Goal: Task Accomplishment & Management: Use online tool/utility

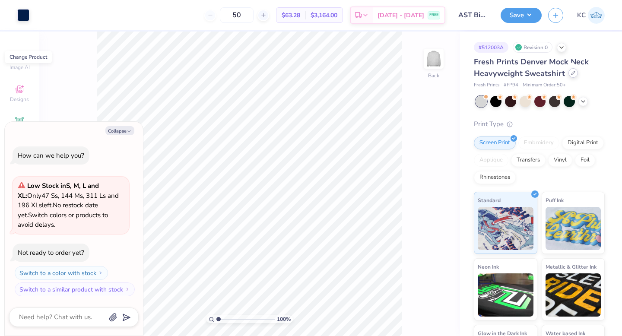
click at [573, 77] on div at bounding box center [574, 73] width 10 height 10
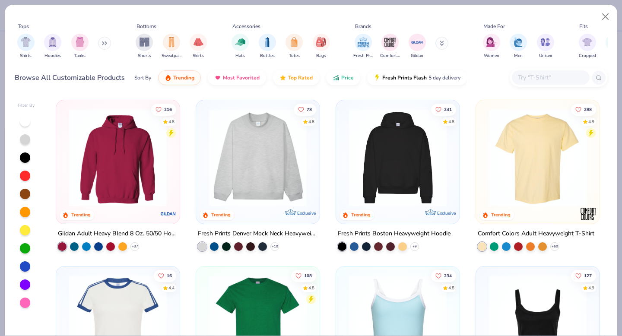
type textarea "x"
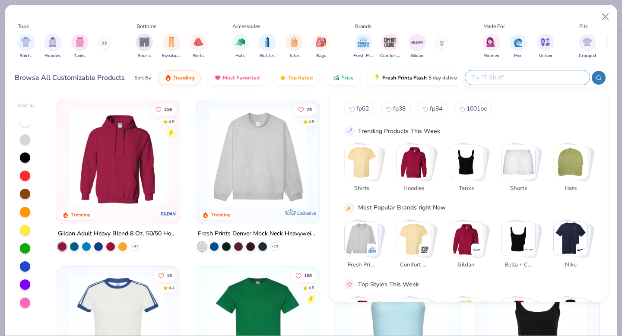
click at [531, 77] on input "text" at bounding box center [527, 78] width 113 height 10
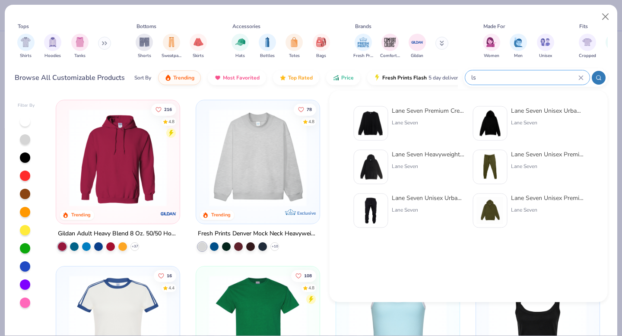
type input "ls"
click at [417, 118] on div "Lane Seven Premium Crewneck Sweatshirt Lane Seven" at bounding box center [428, 123] width 73 height 35
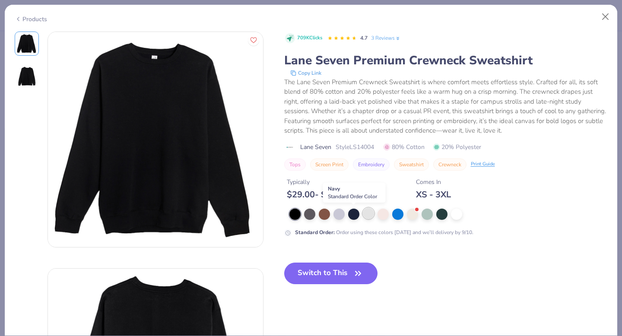
click at [363, 214] on div at bounding box center [368, 213] width 11 height 11
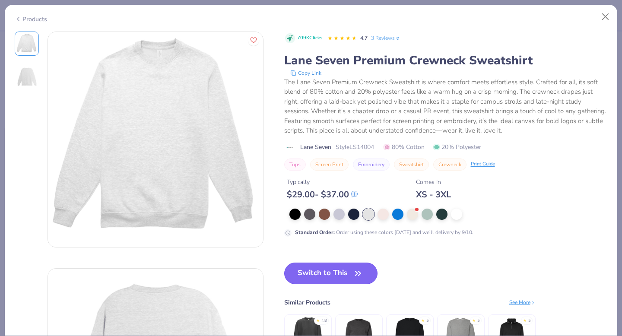
click at [333, 270] on button "Switch to This" at bounding box center [331, 274] width 94 height 22
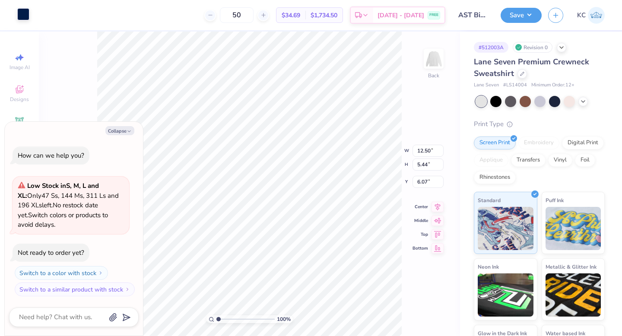
click at [21, 12] on div at bounding box center [23, 14] width 12 height 12
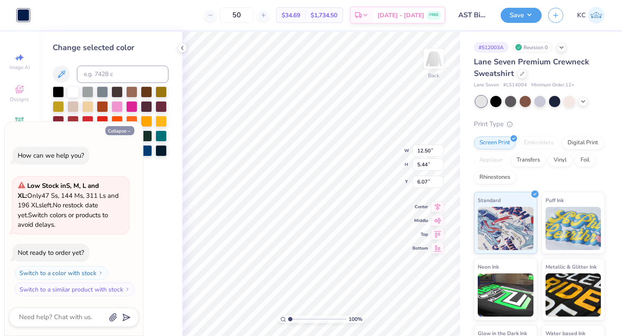
click at [123, 128] on button "Collapse" at bounding box center [119, 130] width 29 height 9
type textarea "x"
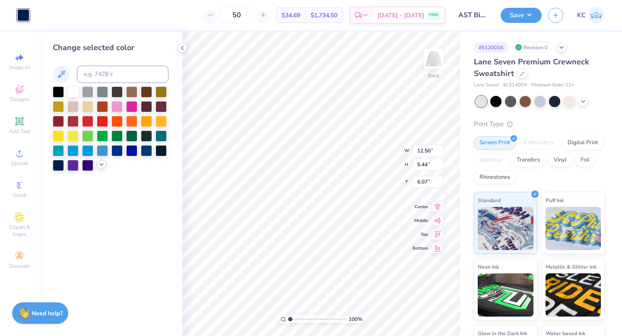
click at [97, 164] on div at bounding box center [102, 165] width 10 height 10
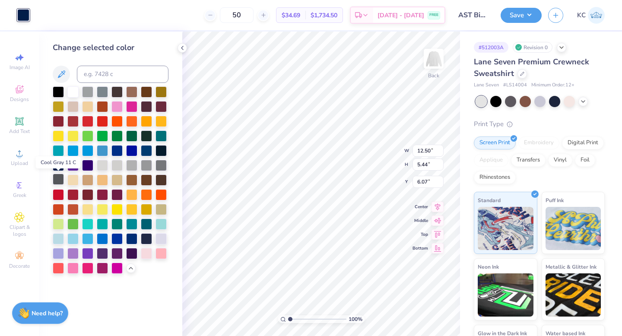
click at [54, 179] on div at bounding box center [58, 179] width 11 height 11
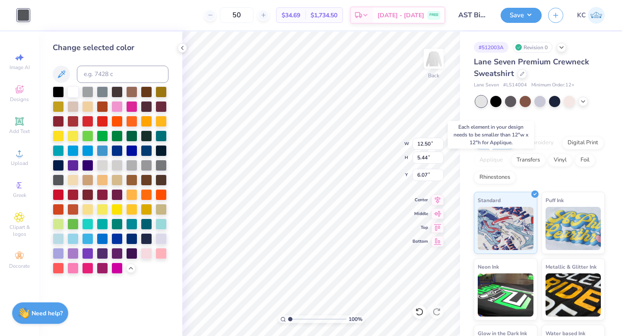
click at [496, 161] on div "Applique" at bounding box center [491, 160] width 35 height 13
type input "11.29"
type input "4.92"
type input "3.87"
click at [498, 160] on div "Applique" at bounding box center [491, 159] width 35 height 13
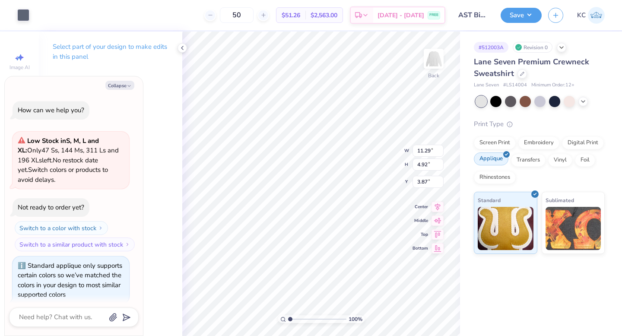
scroll to position [7, 0]
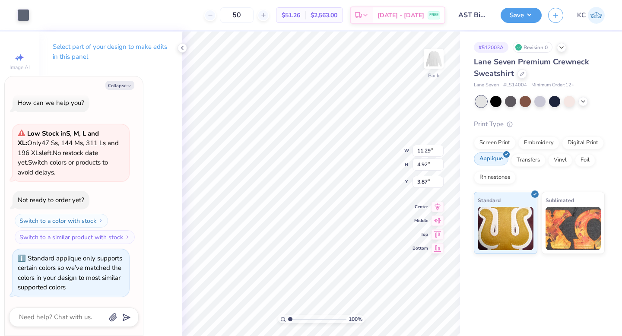
click at [500, 156] on div "Applique" at bounding box center [491, 159] width 35 height 13
click at [483, 140] on div "Screen Print" at bounding box center [495, 141] width 42 height 13
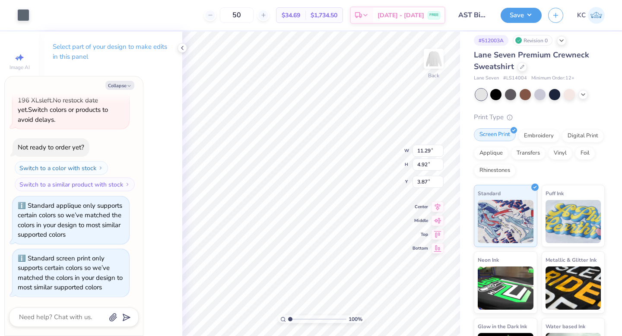
scroll to position [0, 0]
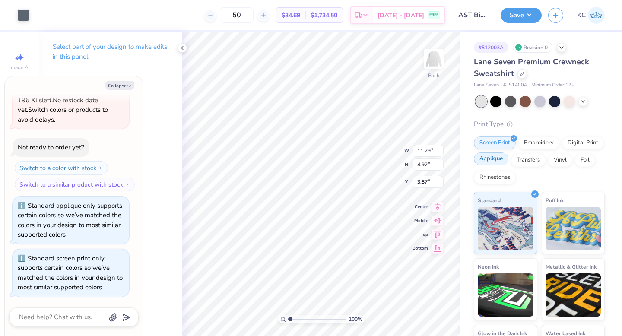
click at [496, 161] on div "Applique" at bounding box center [491, 159] width 35 height 13
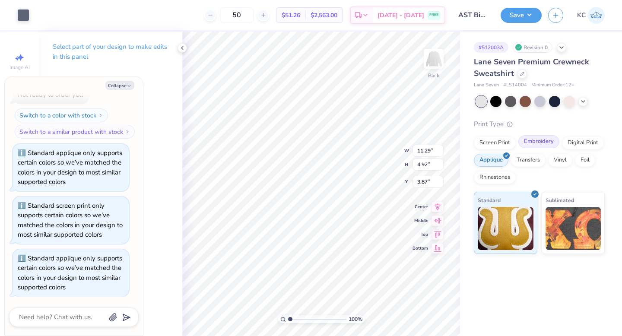
click at [529, 144] on div "Embroidery" at bounding box center [539, 141] width 41 height 13
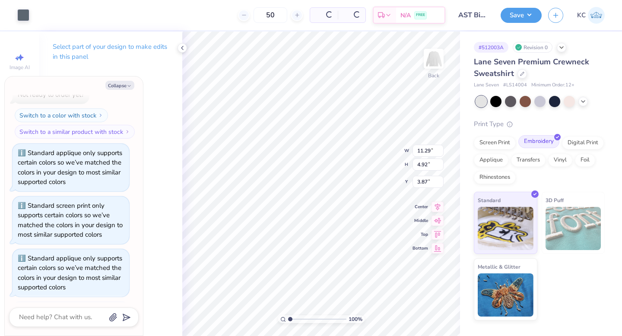
scroll to position [165, 0]
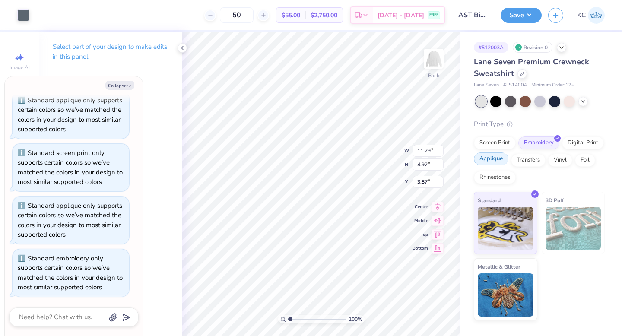
click at [496, 158] on div "Applique" at bounding box center [491, 159] width 35 height 13
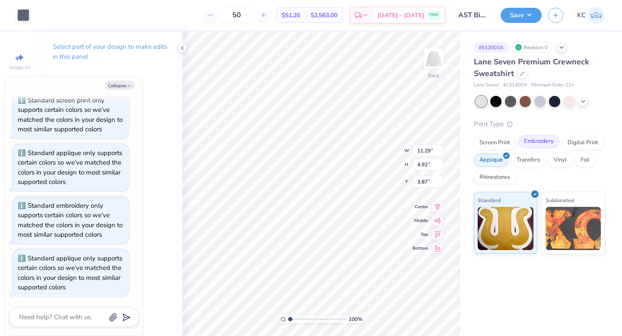
click at [538, 140] on div "Embroidery" at bounding box center [539, 141] width 41 height 13
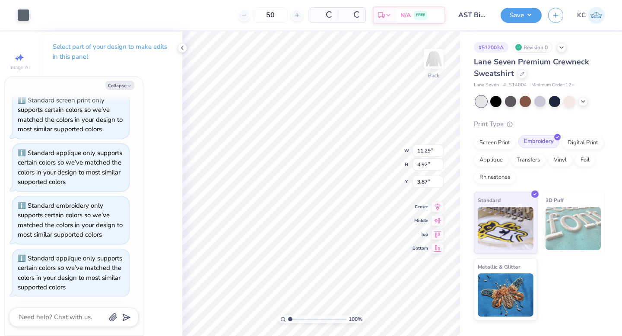
scroll to position [271, 0]
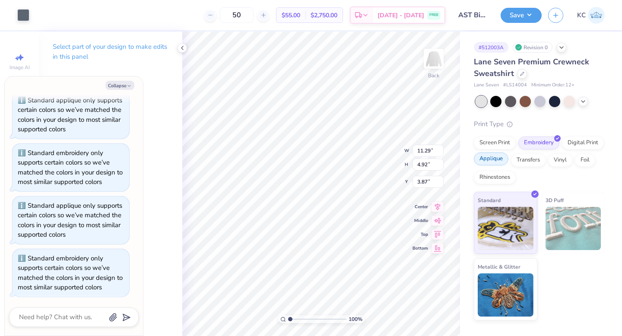
click at [493, 160] on div "Applique" at bounding box center [491, 159] width 35 height 13
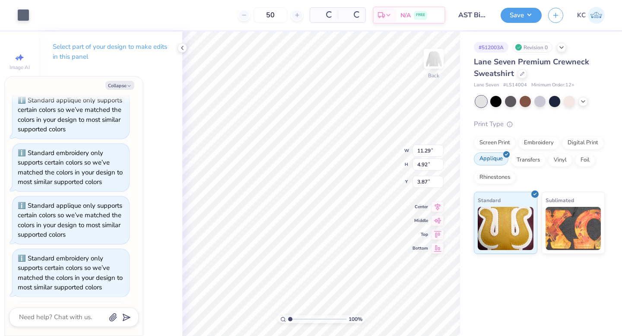
type textarea "x"
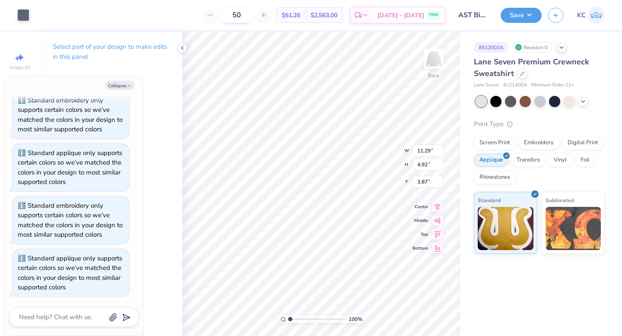
click at [254, 19] on input "50" at bounding box center [237, 15] width 34 height 16
click at [251, 17] on input "50" at bounding box center [237, 15] width 34 height 16
drag, startPoint x: 251, startPoint y: 17, endPoint x: 244, endPoint y: 16, distance: 7.4
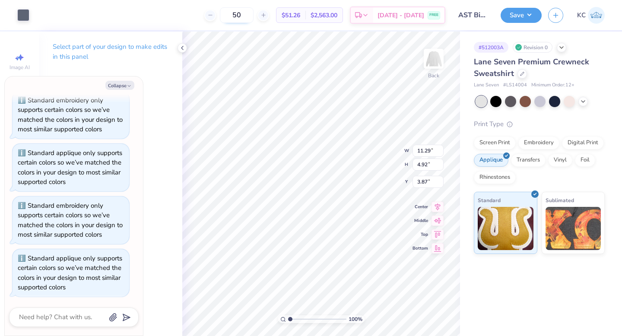
click at [244, 16] on input "50" at bounding box center [237, 15] width 34 height 16
type input "3"
click at [538, 99] on div at bounding box center [540, 100] width 11 height 11
click at [554, 100] on div at bounding box center [554, 100] width 11 height 11
type textarea "x"
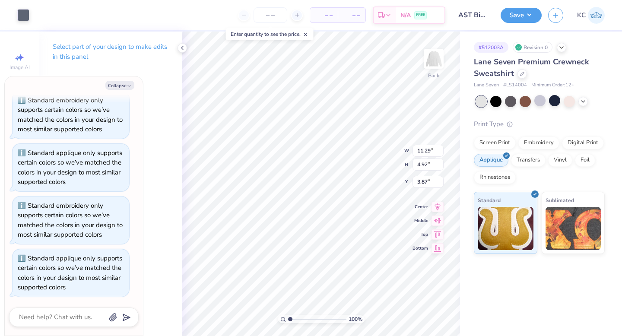
type input "3.00"
click at [17, 12] on div at bounding box center [23, 14] width 12 height 12
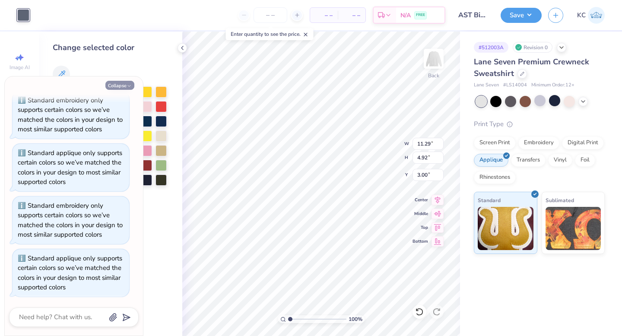
click at [127, 86] on icon "button" at bounding box center [129, 85] width 5 height 5
type textarea "x"
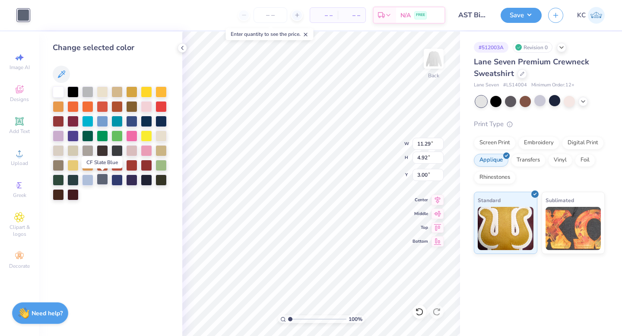
click at [103, 183] on div at bounding box center [102, 179] width 11 height 11
click at [61, 70] on icon at bounding box center [61, 74] width 10 height 10
click at [22, 133] on span "Add Text" at bounding box center [19, 131] width 21 height 7
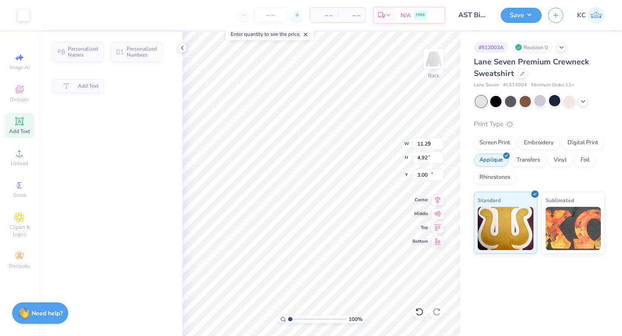
type input "6.09"
type input "1.76"
type input "10.87"
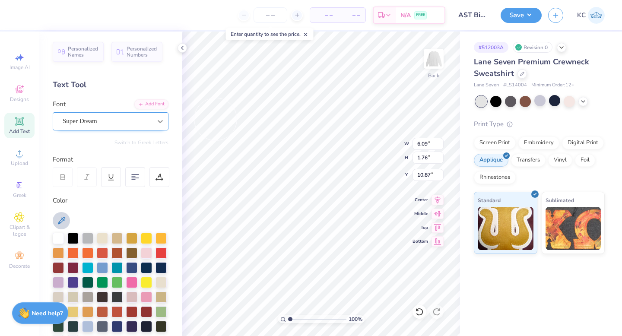
type input "11.29"
type input "4.92"
type input "3.00"
type input "6.09"
type input "1.76"
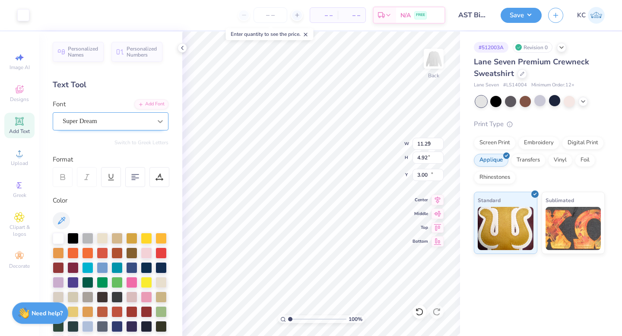
type input "10.87"
click at [23, 13] on div at bounding box center [23, 14] width 12 height 12
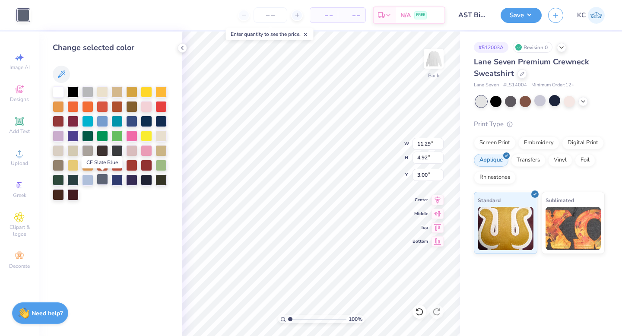
click at [102, 181] on div at bounding box center [102, 179] width 11 height 11
click at [161, 178] on div at bounding box center [161, 179] width 11 height 11
click at [119, 152] on div at bounding box center [116, 149] width 11 height 11
click at [520, 13] on button "Save" at bounding box center [521, 13] width 41 height 15
type input "0"
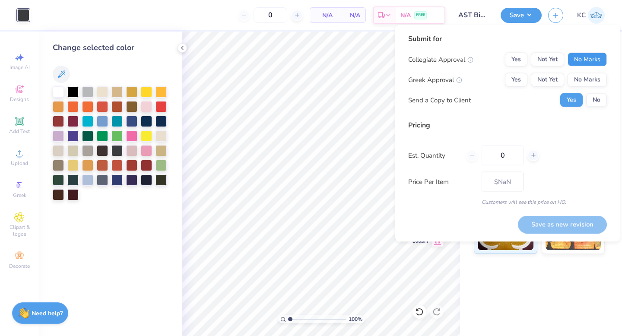
click at [585, 57] on button "No Marks" at bounding box center [587, 60] width 39 height 14
click at [550, 74] on button "Not Yet" at bounding box center [547, 80] width 33 height 14
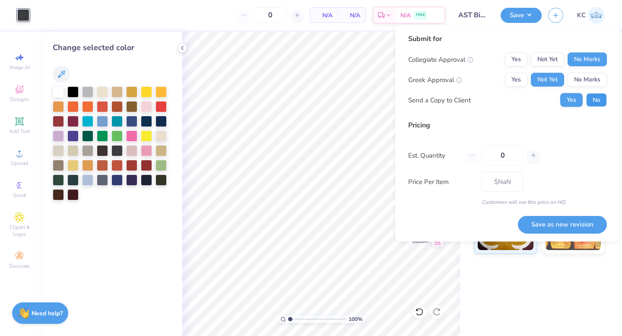
click at [596, 103] on button "No" at bounding box center [596, 100] width 21 height 14
click at [557, 228] on button "Save as new revision" at bounding box center [562, 225] width 89 height 18
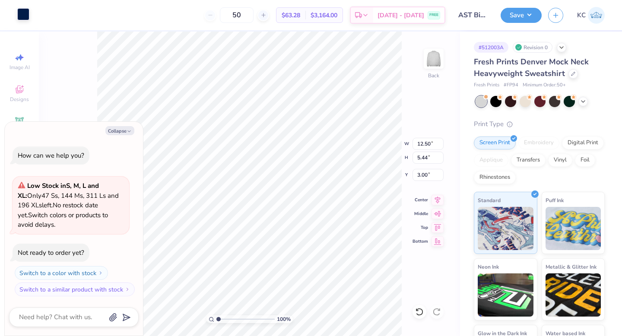
click at [25, 14] on div at bounding box center [23, 14] width 12 height 12
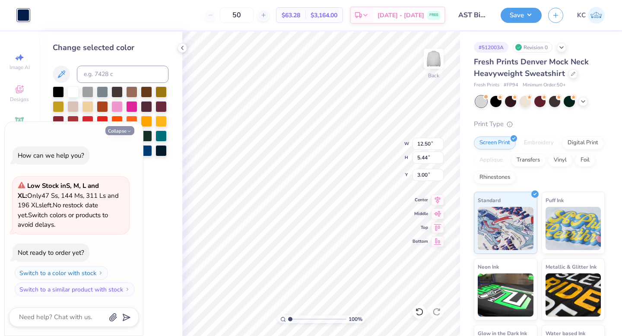
click at [119, 130] on button "Collapse" at bounding box center [119, 130] width 29 height 9
type textarea "x"
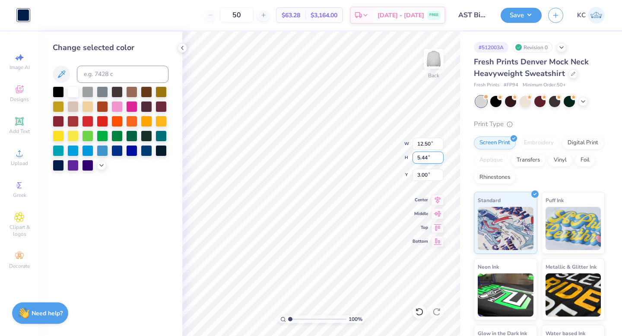
type input "11.02"
type input "4.80"
click at [493, 157] on div "Applique" at bounding box center [491, 159] width 35 height 13
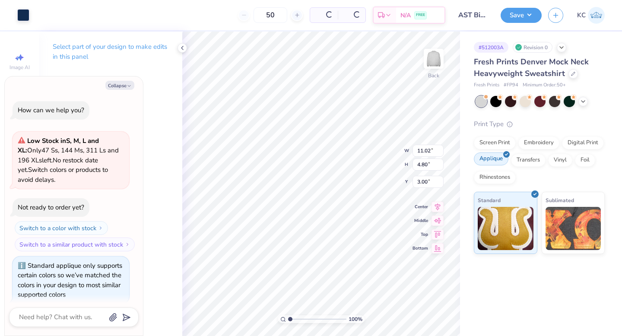
scroll to position [7, 0]
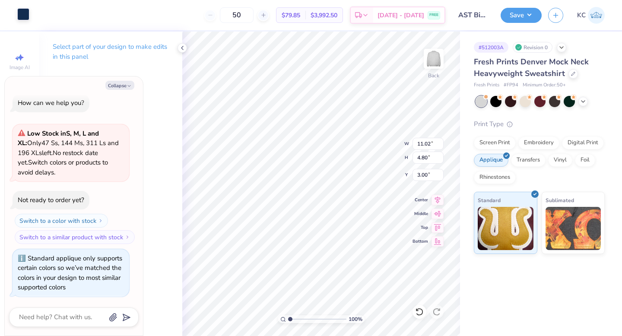
click at [22, 15] on div at bounding box center [23, 14] width 12 height 12
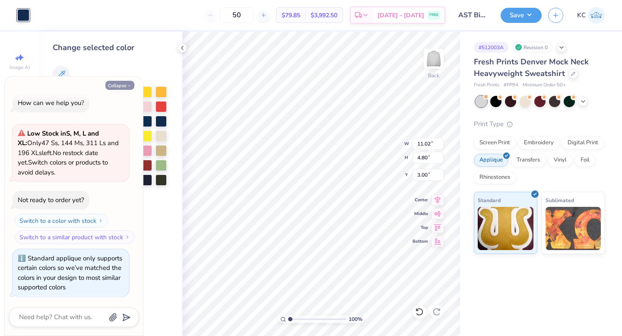
click at [119, 84] on button "Collapse" at bounding box center [119, 85] width 29 height 9
type textarea "x"
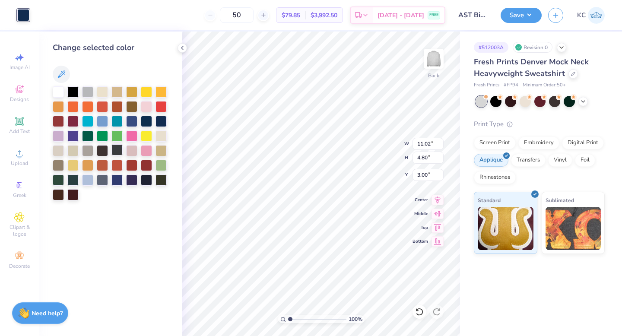
click at [114, 151] on div at bounding box center [116, 149] width 11 height 11
click at [515, 16] on button "Save" at bounding box center [521, 13] width 41 height 15
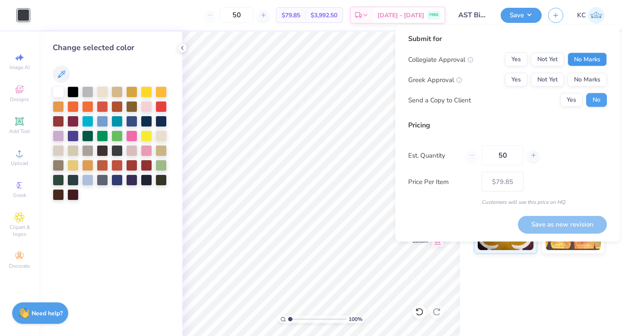
click at [583, 66] on button "No Marks" at bounding box center [587, 60] width 39 height 14
click at [550, 76] on button "Not Yet" at bounding box center [547, 80] width 33 height 14
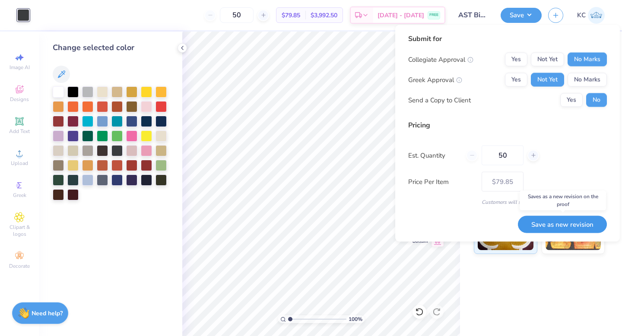
click at [550, 227] on button "Save as new revision" at bounding box center [562, 225] width 89 height 18
type input "$79.85"
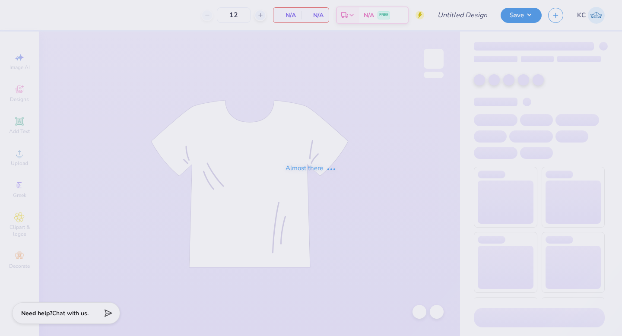
type input "AST Bid Night"
type input "50"
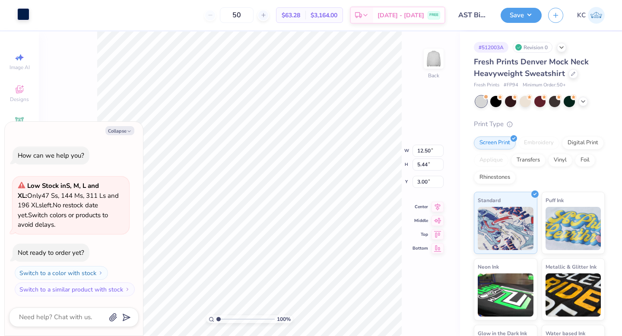
click at [25, 16] on div at bounding box center [23, 14] width 12 height 12
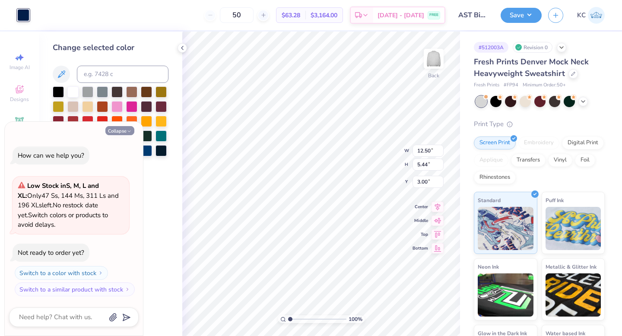
click at [115, 130] on button "Collapse" at bounding box center [119, 130] width 29 height 9
type textarea "x"
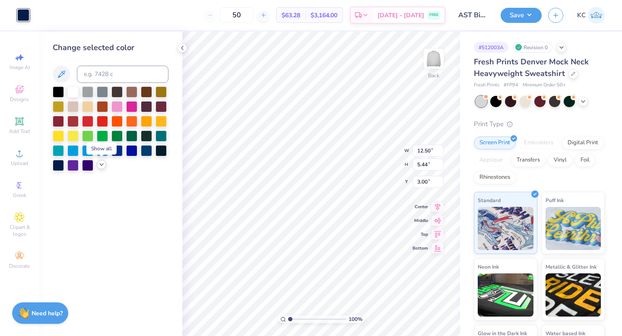
click at [99, 167] on icon at bounding box center [101, 164] width 7 height 7
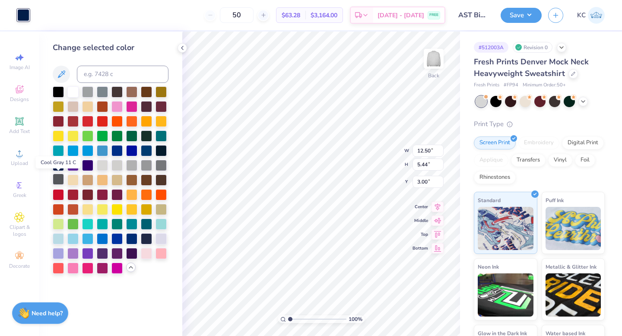
click at [59, 178] on div at bounding box center [58, 179] width 11 height 11
click at [105, 75] on input at bounding box center [123, 74] width 92 height 17
type input "c"
click at [56, 178] on div at bounding box center [58, 179] width 11 height 11
click at [60, 72] on icon at bounding box center [61, 74] width 10 height 10
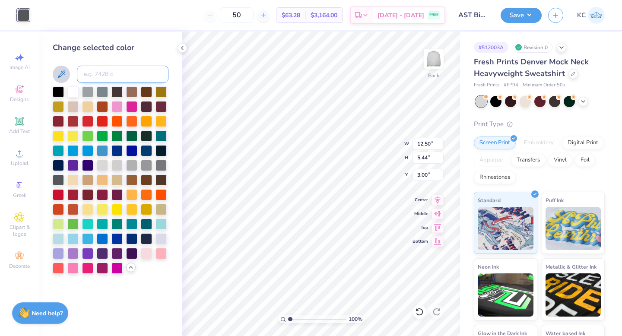
click at [102, 74] on input at bounding box center [123, 74] width 92 height 17
click at [54, 180] on div at bounding box center [58, 179] width 11 height 11
click at [110, 71] on input at bounding box center [123, 74] width 92 height 17
type input "1"
click at [58, 73] on icon at bounding box center [61, 74] width 10 height 10
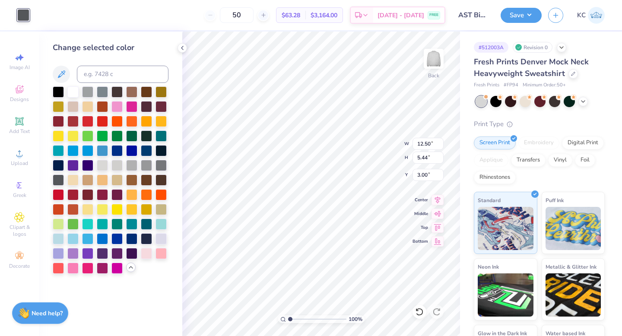
click at [131, 269] on icon at bounding box center [130, 267] width 7 height 7
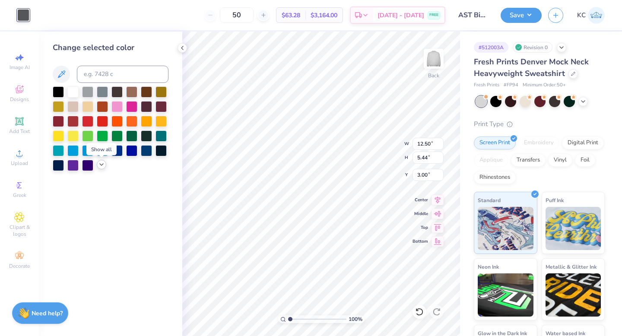
click at [99, 162] on icon at bounding box center [101, 164] width 7 height 7
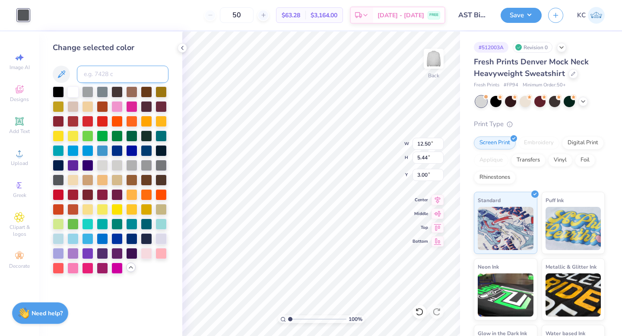
click at [107, 72] on input at bounding box center [123, 74] width 92 height 17
type input "c"
type input "4"
click at [253, 14] on input "50" at bounding box center [237, 15] width 34 height 16
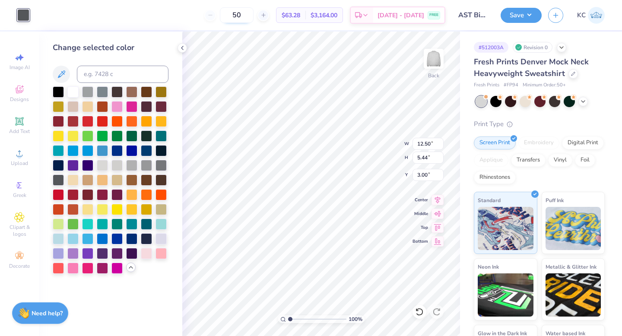
type input "5"
click at [244, 44] on body "Art colors 50 $63.28 Per Item $3,164.00 Total Est. Delivery Sep 8 - 11 FREE Des…" at bounding box center [311, 168] width 622 height 336
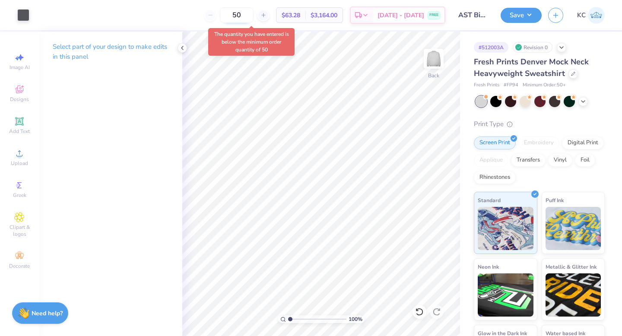
click at [254, 16] on input "50" at bounding box center [237, 15] width 34 height 16
type input "5"
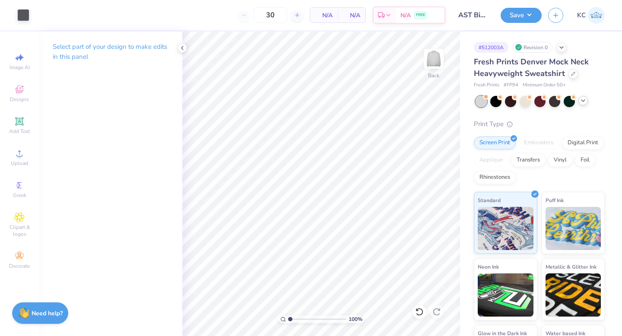
type input "50"
click at [587, 101] on div at bounding box center [584, 101] width 10 height 10
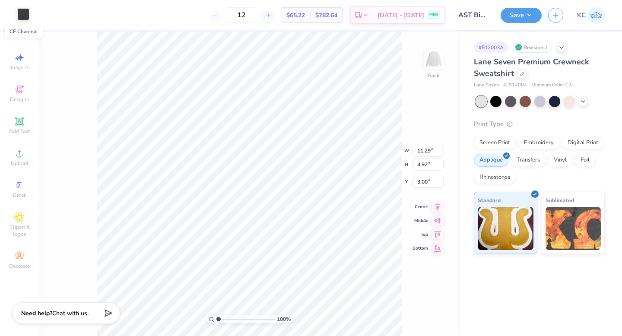
click at [25, 16] on div at bounding box center [23, 14] width 12 height 12
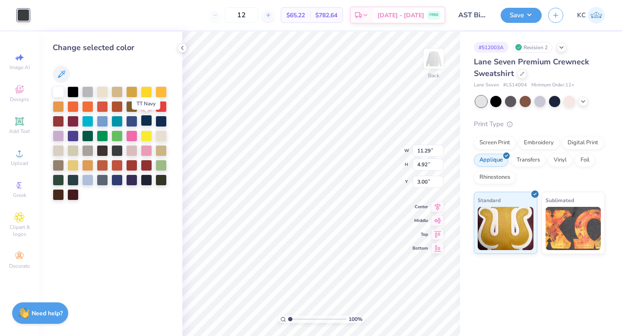
click at [148, 118] on div at bounding box center [146, 120] width 11 height 11
click at [167, 120] on div at bounding box center [161, 120] width 11 height 11
click at [164, 121] on div at bounding box center [161, 120] width 11 height 11
click at [145, 119] on div at bounding box center [146, 120] width 11 height 11
click at [158, 120] on div at bounding box center [161, 120] width 11 height 11
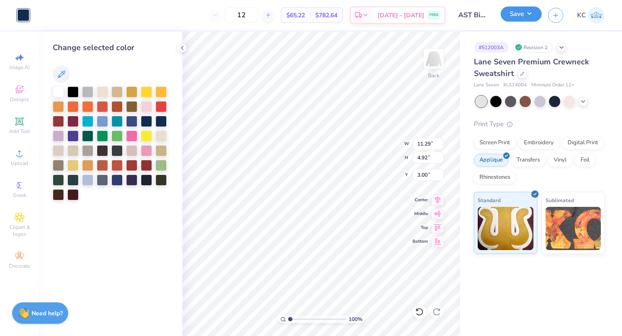
click at [515, 13] on button "Save" at bounding box center [521, 13] width 41 height 15
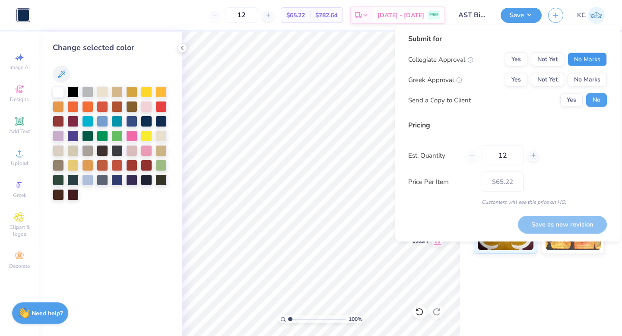
click at [593, 53] on button "No Marks" at bounding box center [587, 60] width 39 height 14
click at [540, 78] on button "Not Yet" at bounding box center [547, 80] width 33 height 14
click at [506, 156] on input "12" at bounding box center [503, 156] width 42 height 20
type input "1"
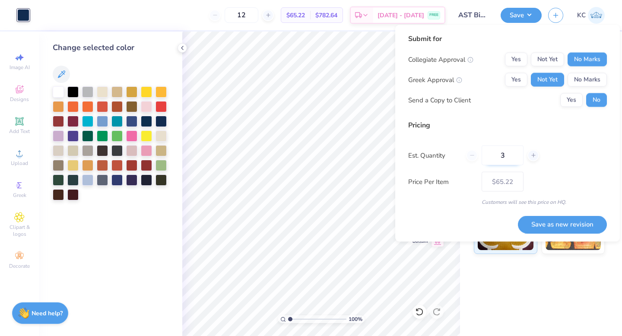
type input "30"
type input "$53.76"
type input "30"
click at [540, 222] on button "Save as new revision" at bounding box center [562, 225] width 89 height 18
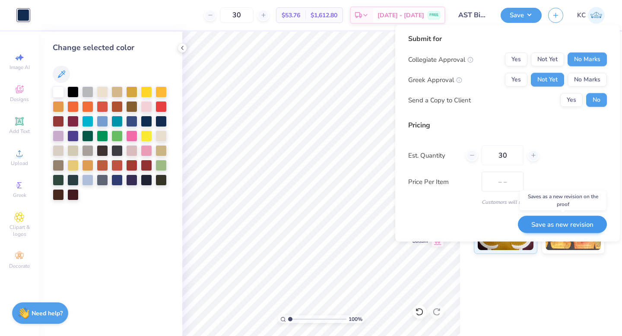
type input "$53.76"
